Goal: Task Accomplishment & Management: Use online tool/utility

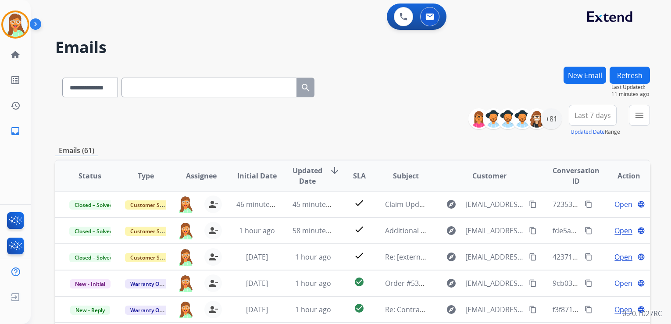
select select "**********"
click at [18, 28] on img at bounding box center [15, 24] width 25 height 25
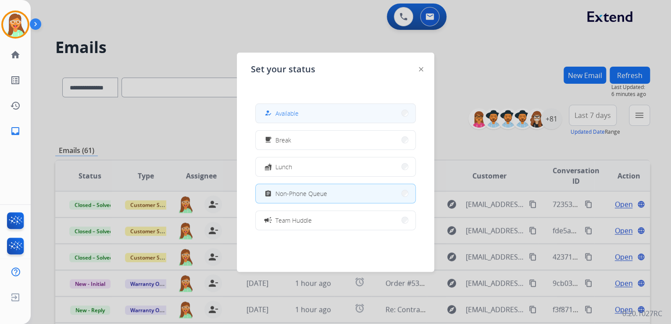
click at [311, 105] on button "how_to_reg Available" at bounding box center [336, 113] width 160 height 19
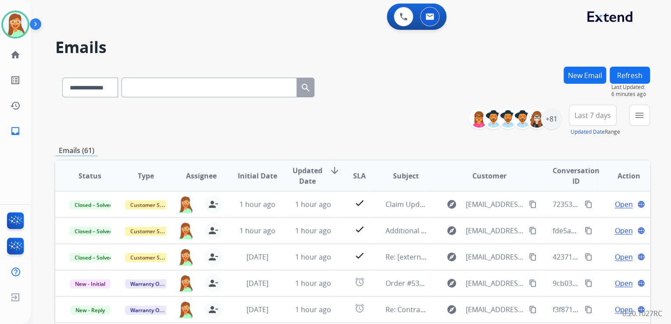
drag, startPoint x: 358, startPoint y: 26, endPoint x: 327, endPoint y: 1, distance: 39.9
click at [356, 23] on div "0 Voice Interactions 0 Email Interactions" at bounding box center [345, 18] width 609 height 28
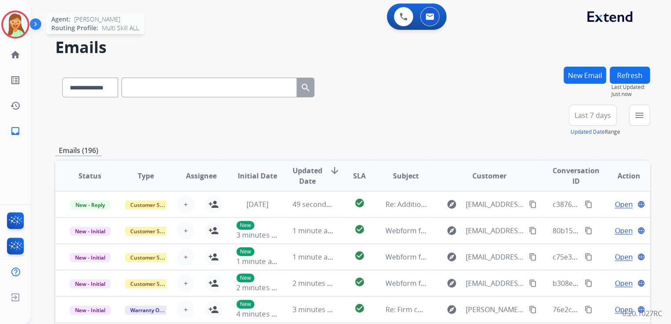
click at [16, 24] on img at bounding box center [15, 24] width 25 height 25
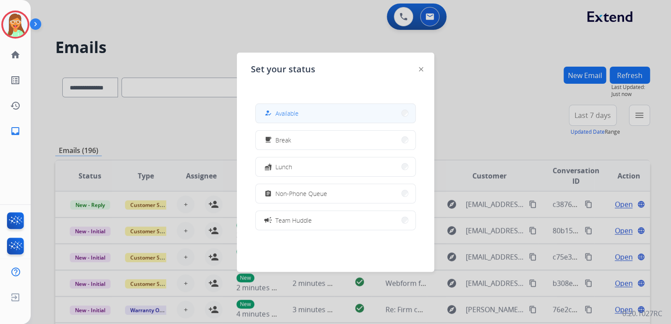
click at [357, 115] on button "how_to_reg Available" at bounding box center [336, 113] width 160 height 19
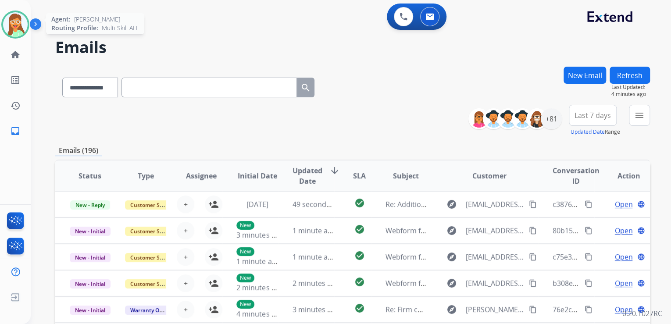
click at [17, 25] on img at bounding box center [15, 24] width 25 height 25
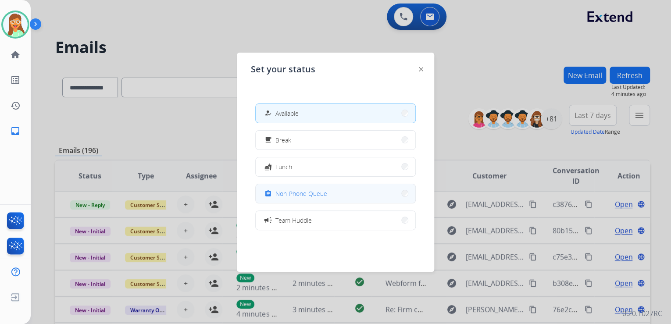
click at [365, 190] on button "assignment Non-Phone Queue" at bounding box center [336, 193] width 160 height 19
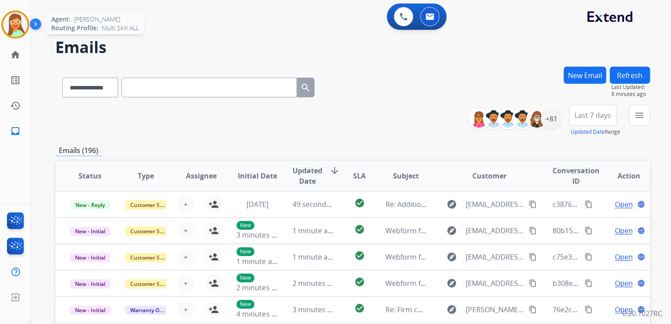
click at [15, 25] on img at bounding box center [15, 24] width 25 height 25
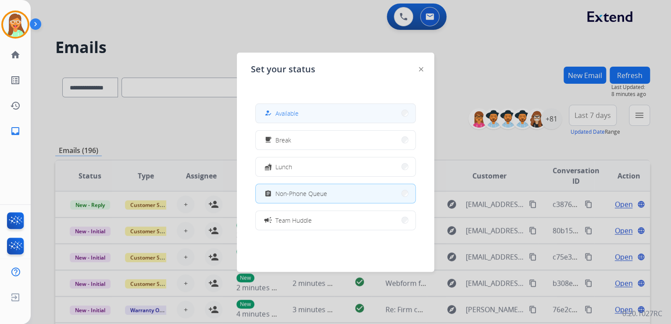
drag, startPoint x: 304, startPoint y: 118, endPoint x: 303, endPoint y: 50, distance: 68.0
click at [305, 117] on button "how_to_reg Available" at bounding box center [336, 113] width 160 height 19
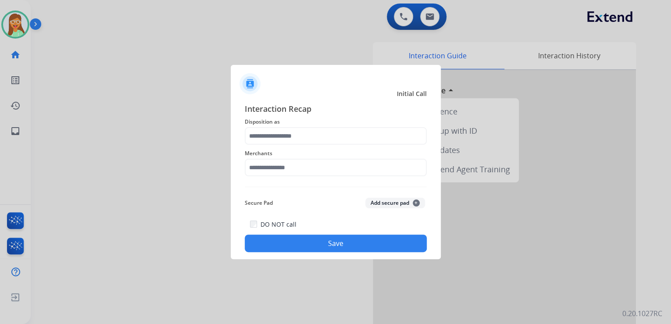
click at [125, 140] on div at bounding box center [335, 162] width 671 height 324
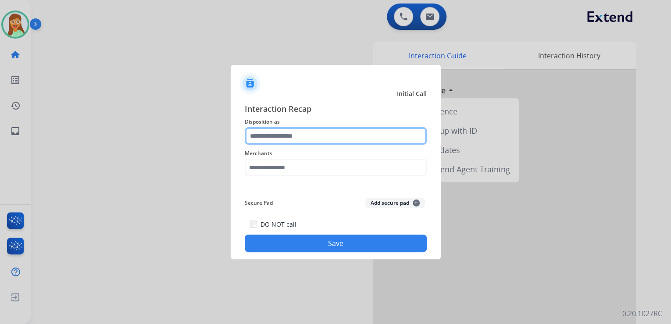
drag, startPoint x: 330, startPoint y: 139, endPoint x: 326, endPoint y: 141, distance: 4.5
click at [330, 139] on input "text" at bounding box center [336, 136] width 182 height 18
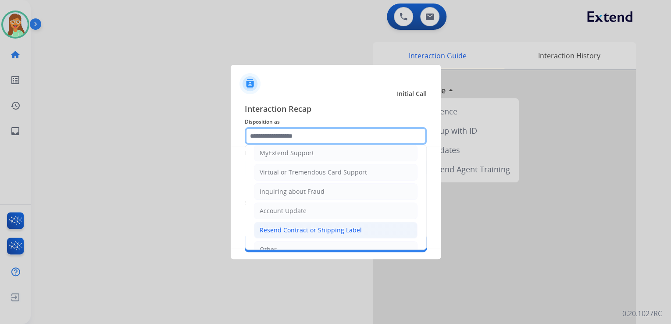
scroll to position [134, 0]
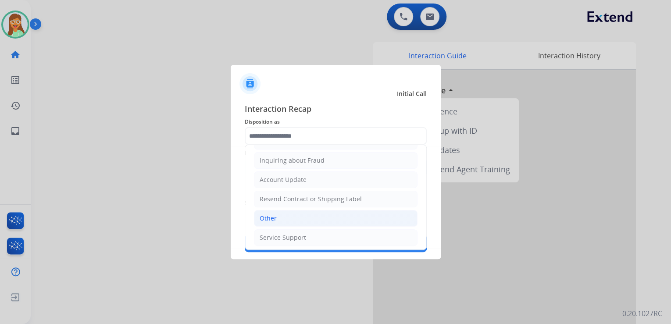
click at [298, 218] on li "Other" at bounding box center [336, 218] width 164 height 17
type input "*****"
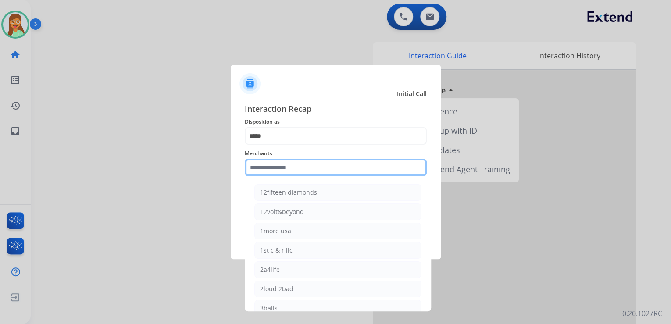
click at [294, 168] on input "text" at bounding box center [336, 168] width 182 height 18
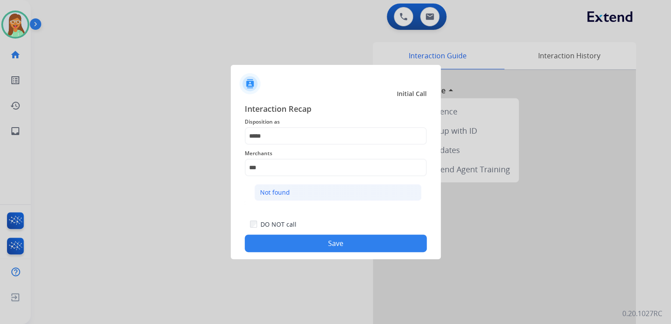
click at [297, 189] on li "Not found" at bounding box center [337, 192] width 167 height 17
type input "*********"
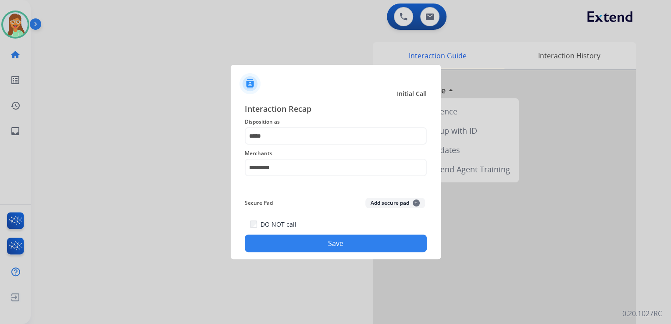
click at [347, 247] on button "Save" at bounding box center [336, 244] width 182 height 18
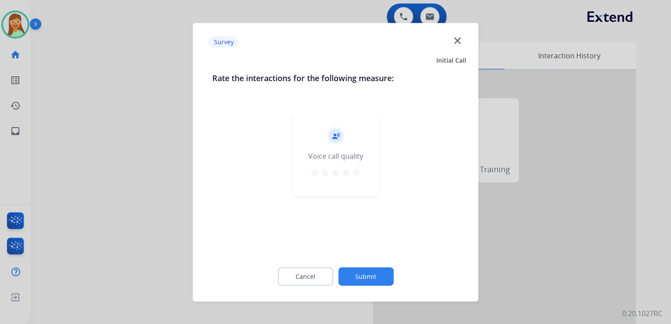
click at [359, 172] on mat-icon "star" at bounding box center [356, 172] width 11 height 11
click at [379, 272] on button "Submit" at bounding box center [365, 276] width 55 height 18
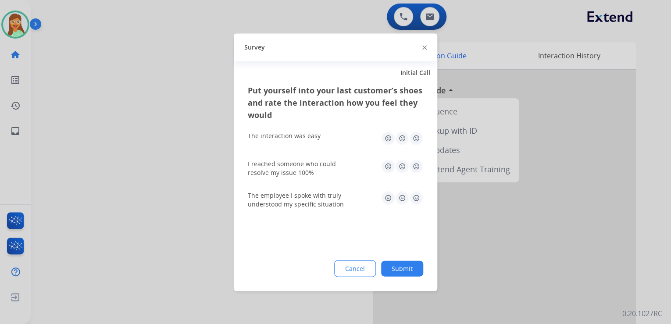
click at [425, 46] on img at bounding box center [425, 48] width 4 height 4
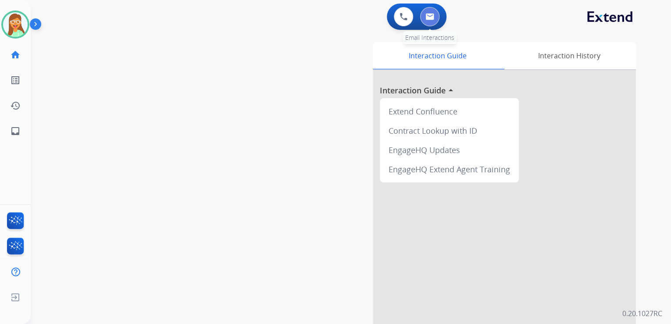
click at [426, 12] on button at bounding box center [429, 16] width 19 height 19
select select "**********"
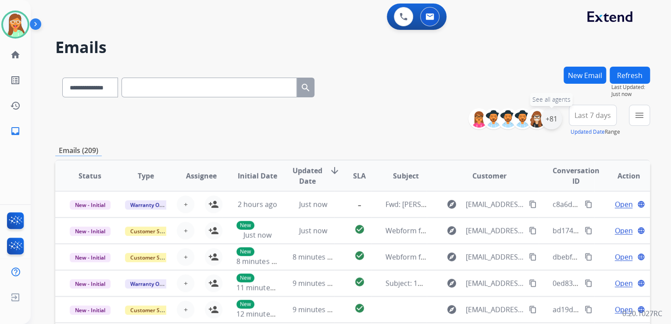
click at [552, 122] on div "+81" at bounding box center [551, 118] width 21 height 21
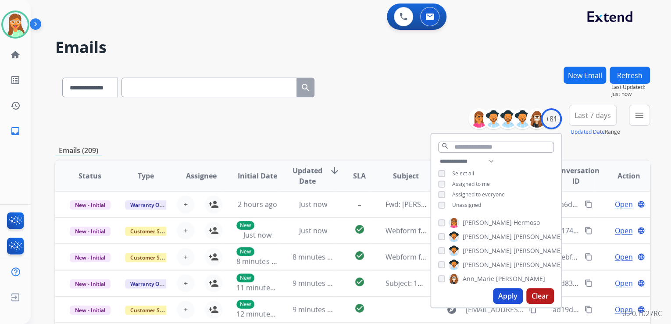
click at [504, 294] on button "Apply" at bounding box center [508, 296] width 30 height 16
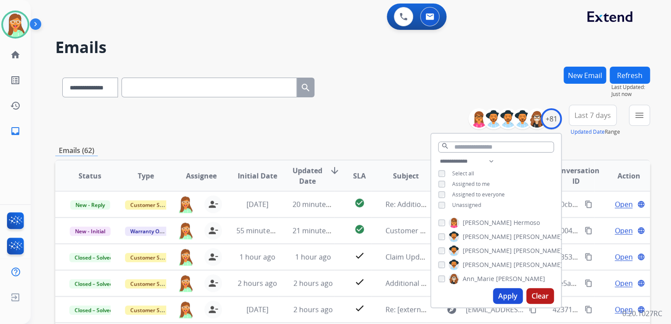
drag, startPoint x: 394, startPoint y: 91, endPoint x: 388, endPoint y: 93, distance: 6.0
click at [393, 91] on div "**********" at bounding box center [352, 86] width 595 height 38
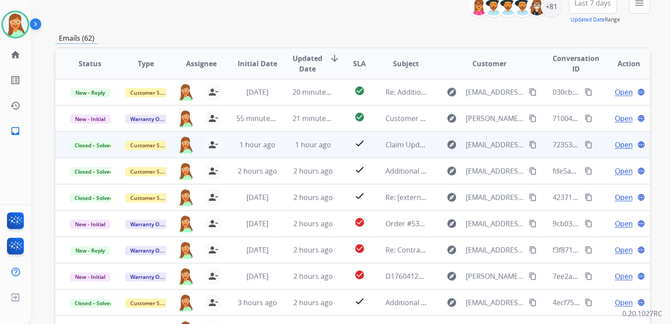
scroll to position [140, 0]
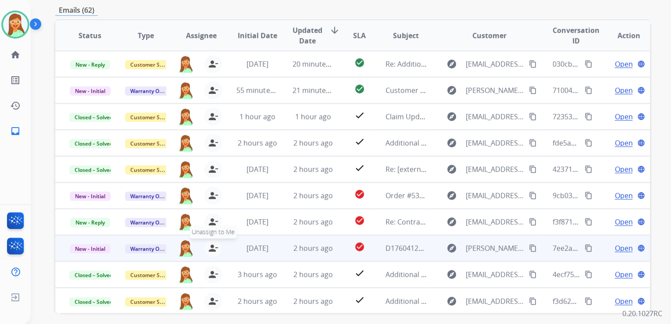
click at [208, 249] on mat-icon "person_remove" at bounding box center [213, 248] width 11 height 11
click at [208, 249] on mat-icon "person_add" at bounding box center [213, 248] width 11 height 11
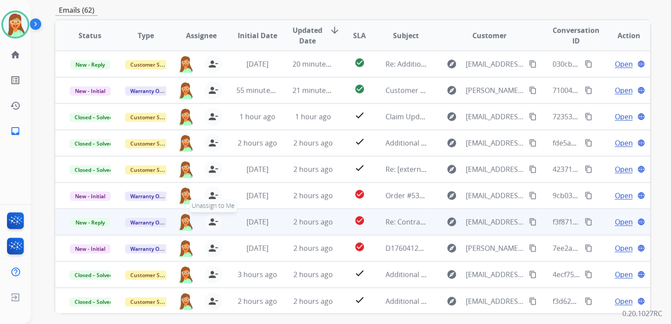
click at [209, 225] on mat-icon "person_remove" at bounding box center [213, 222] width 11 height 11
click at [209, 225] on mat-icon "person_add" at bounding box center [213, 222] width 11 height 11
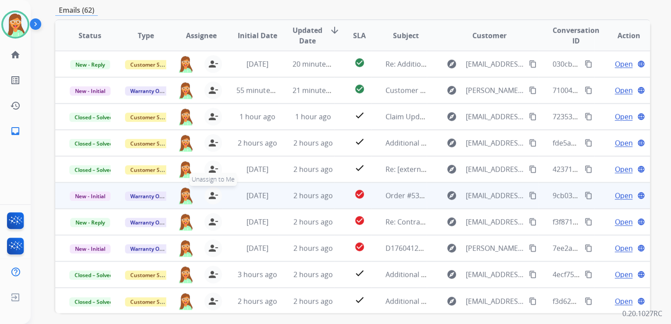
click at [209, 190] on mat-icon "person_remove" at bounding box center [213, 195] width 11 height 11
click at [209, 190] on mat-icon "person_add" at bounding box center [213, 195] width 11 height 11
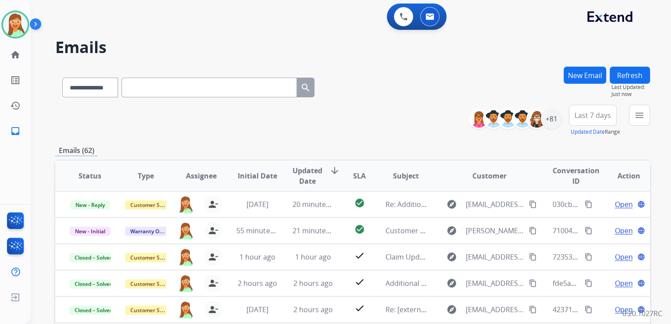
scroll to position [0, 0]
click at [637, 72] on button "Refresh" at bounding box center [630, 75] width 40 height 17
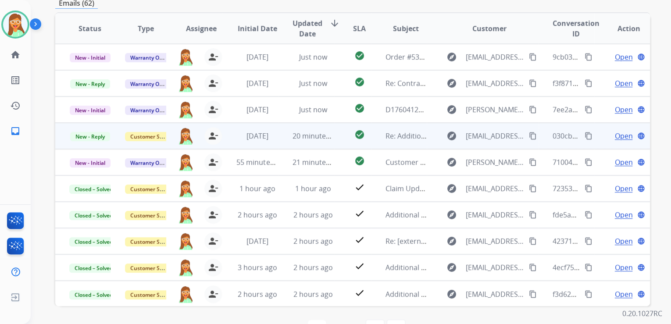
scroll to position [34, 0]
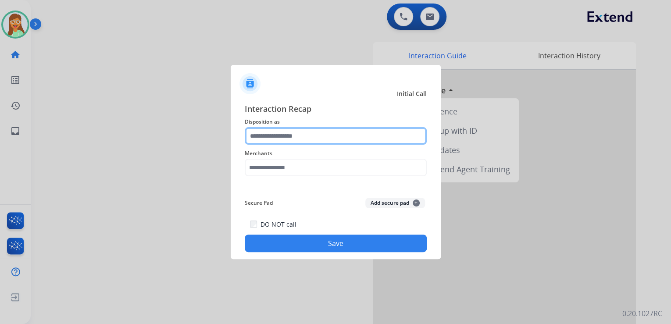
click at [293, 134] on input "text" at bounding box center [336, 136] width 182 height 18
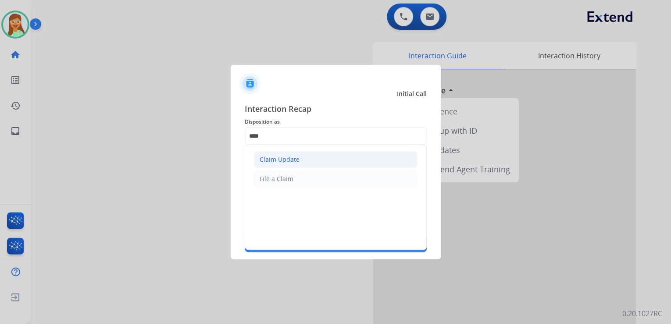
click at [319, 153] on li "Claim Update" at bounding box center [336, 159] width 164 height 17
type input "**********"
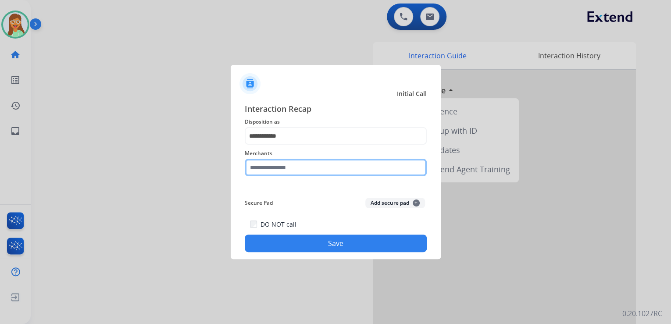
click at [319, 168] on input "text" at bounding box center [336, 168] width 182 height 18
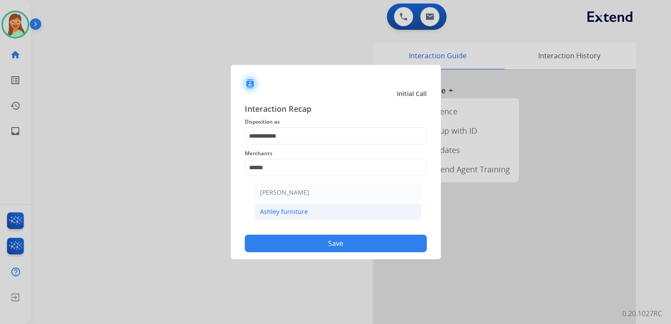
click at [314, 212] on li "Ashley furniture" at bounding box center [337, 212] width 167 height 17
type input "**********"
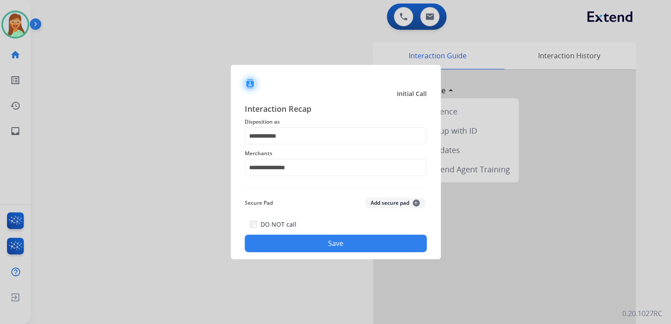
click at [337, 244] on button "Save" at bounding box center [336, 244] width 182 height 18
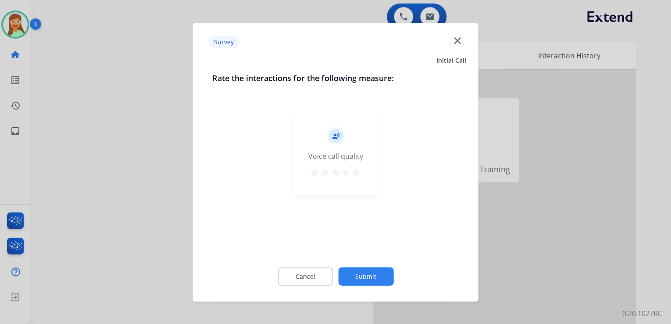
click at [362, 173] on div "record_voice_over Voice call quality star star star star star" at bounding box center [336, 153] width 86 height 83
click at [361, 174] on mat-icon "star" at bounding box center [356, 172] width 11 height 11
click at [379, 276] on button "Submit" at bounding box center [365, 276] width 55 height 18
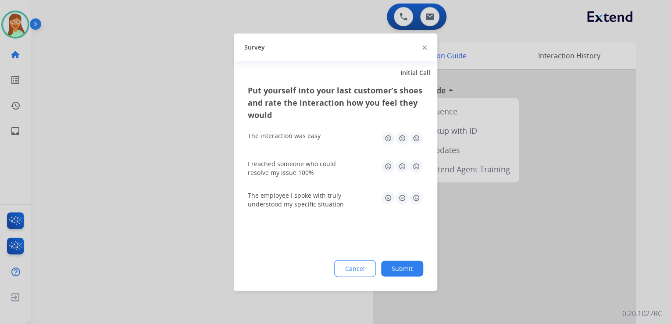
click at [424, 46] on img at bounding box center [425, 48] width 4 height 4
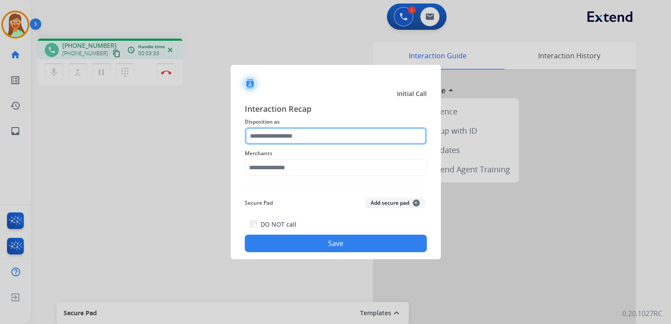
click at [312, 135] on input "text" at bounding box center [336, 136] width 182 height 18
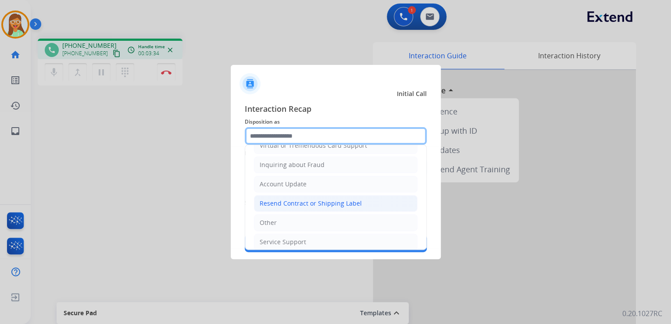
scroll to position [134, 0]
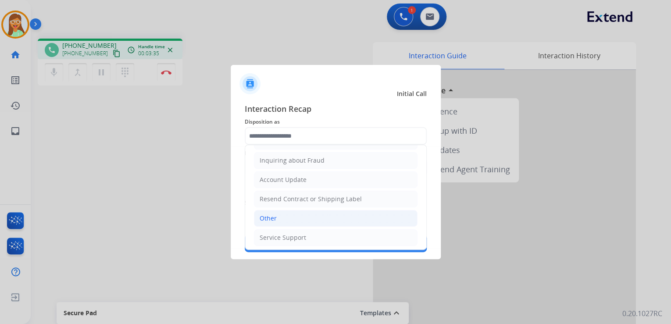
click at [326, 215] on li "Other" at bounding box center [336, 218] width 164 height 17
type input "*****"
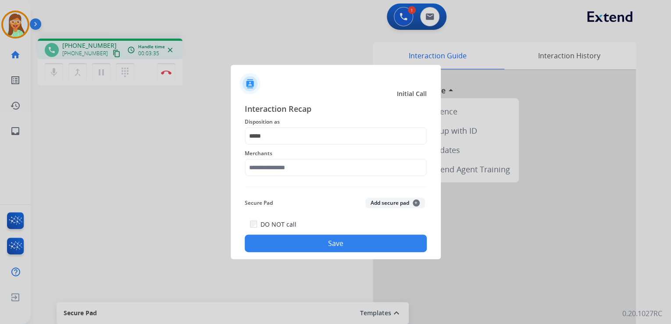
click at [294, 156] on span "Merchants" at bounding box center [336, 153] width 182 height 11
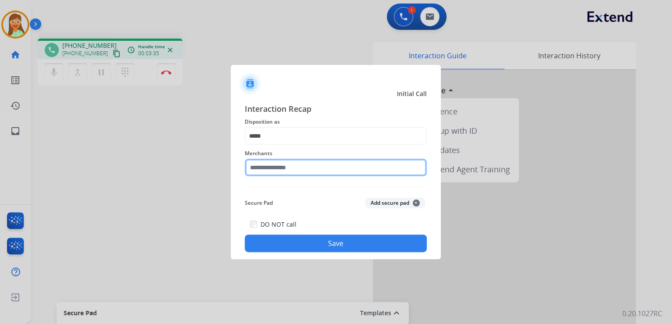
click at [298, 165] on input "text" at bounding box center [336, 168] width 182 height 18
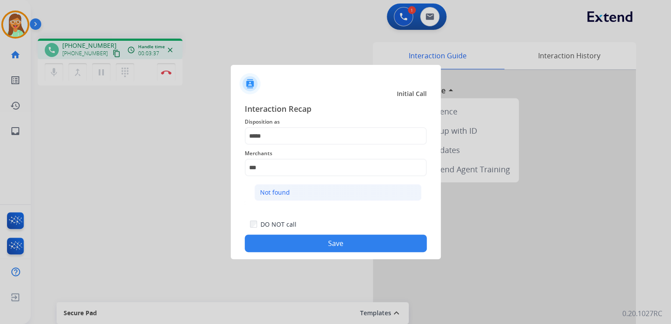
click at [337, 197] on li "Not found" at bounding box center [337, 192] width 167 height 17
type input "*********"
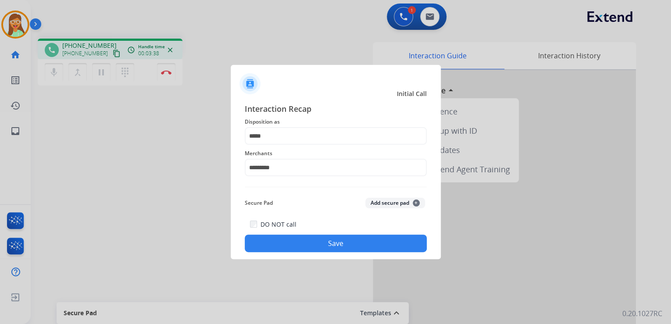
click at [343, 245] on button "Save" at bounding box center [336, 244] width 182 height 18
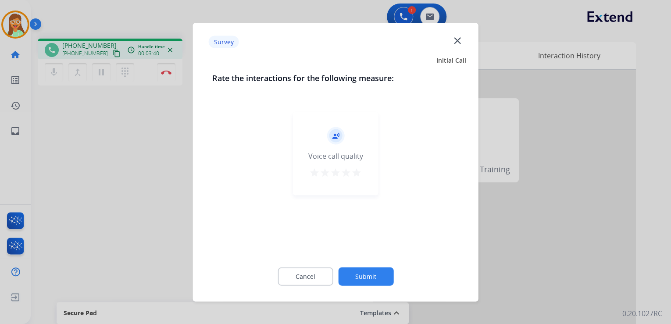
click at [459, 41] on mat-icon "close" at bounding box center [456, 40] width 11 height 11
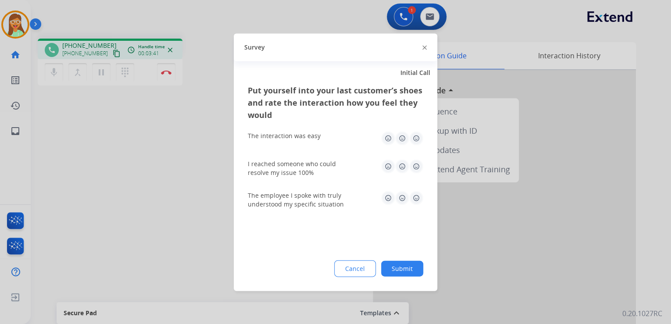
click at [423, 48] on img at bounding box center [425, 48] width 4 height 4
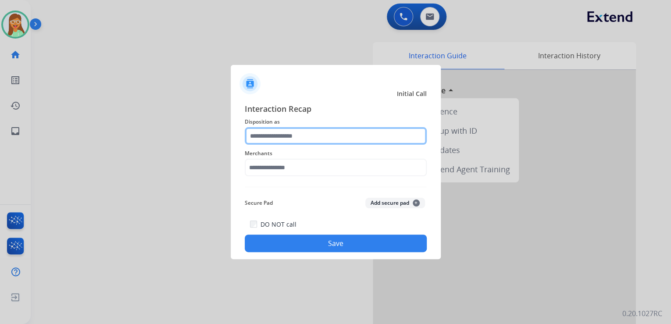
click at [285, 131] on input "text" at bounding box center [336, 136] width 182 height 18
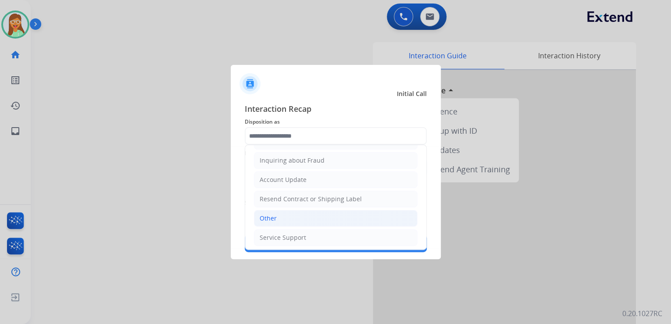
click at [318, 213] on li "Other" at bounding box center [336, 218] width 164 height 17
type input "*****"
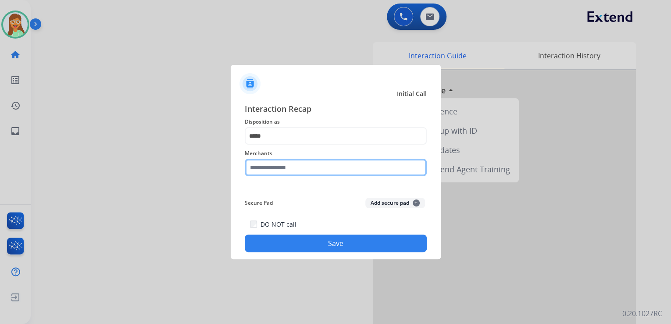
click at [318, 167] on input "text" at bounding box center [336, 168] width 182 height 18
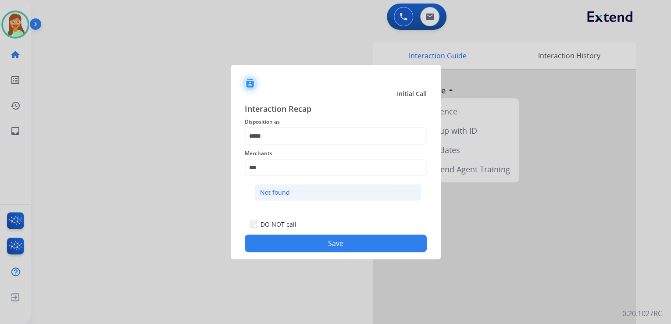
click at [333, 191] on li "Not found" at bounding box center [337, 192] width 167 height 17
type input "*********"
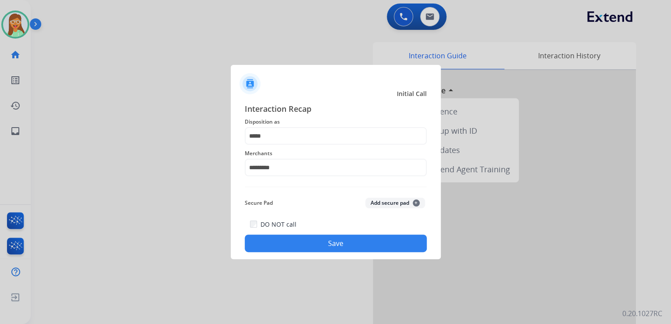
click at [358, 243] on button "Save" at bounding box center [336, 244] width 182 height 18
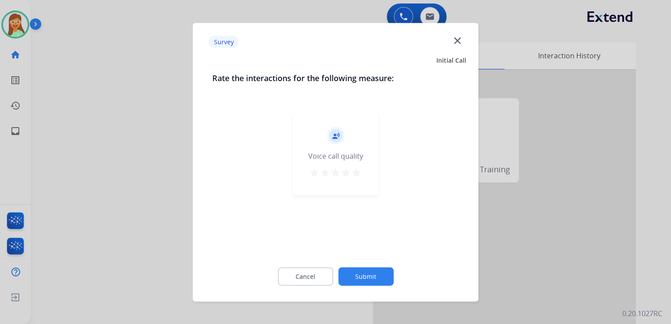
click at [458, 39] on mat-icon "close" at bounding box center [456, 40] width 11 height 11
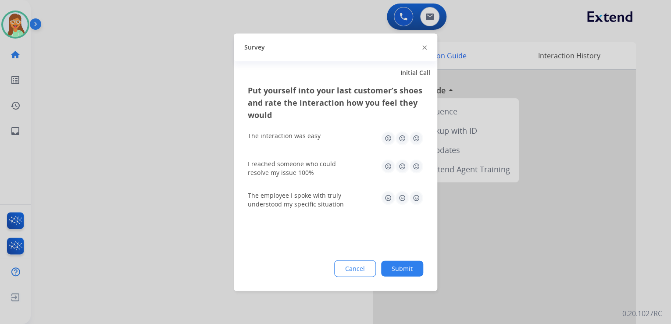
click at [423, 48] on img at bounding box center [425, 48] width 4 height 4
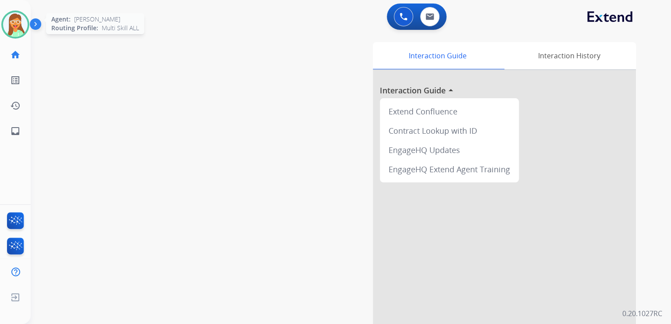
click at [9, 21] on img at bounding box center [15, 24] width 25 height 25
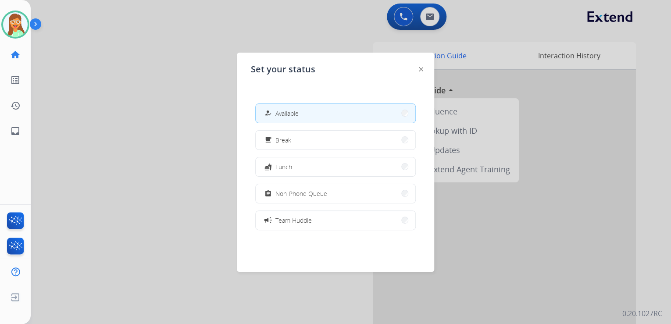
click at [193, 125] on div at bounding box center [335, 162] width 671 height 324
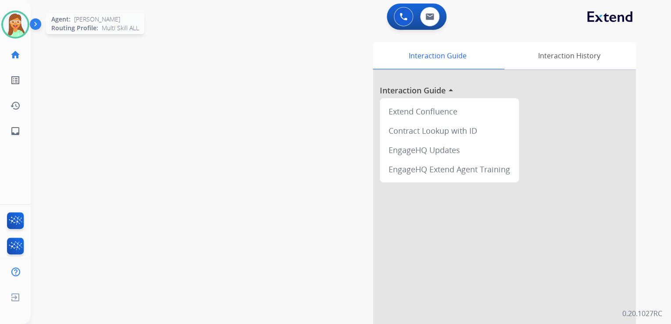
click at [13, 25] on img at bounding box center [15, 24] width 25 height 25
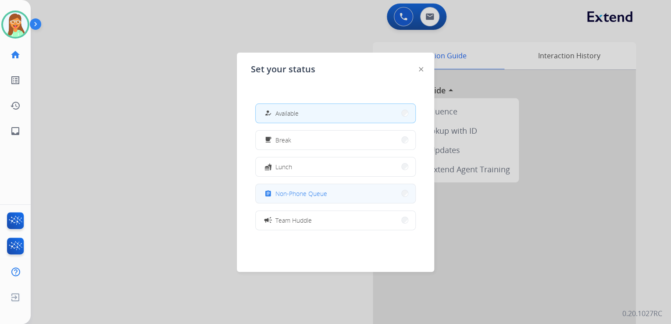
click at [332, 193] on button "assignment Non-Phone Queue" at bounding box center [336, 193] width 160 height 19
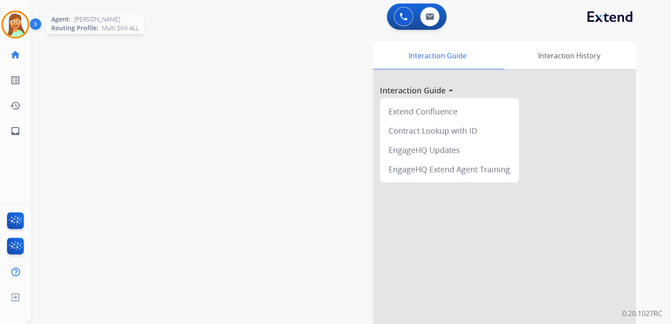
click at [13, 23] on img at bounding box center [15, 24] width 25 height 25
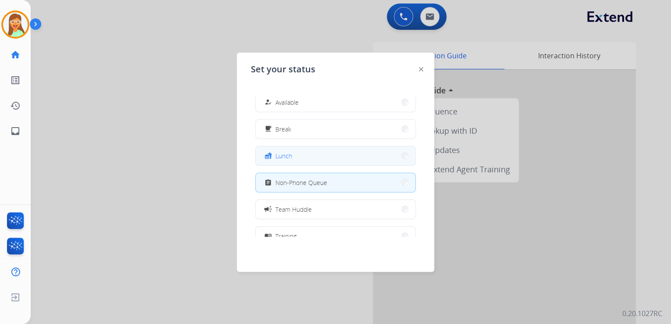
scroll to position [0, 0]
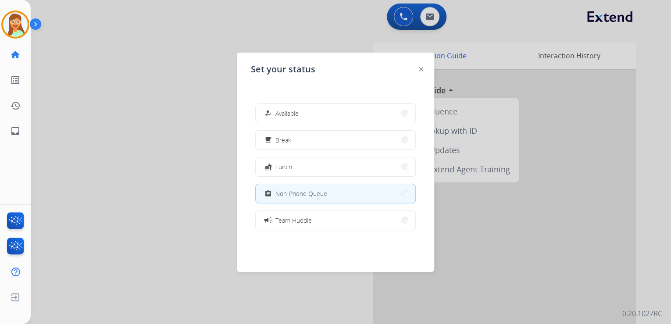
click at [82, 100] on div at bounding box center [335, 162] width 671 height 324
